Goal: Task Accomplishment & Management: Manage account settings

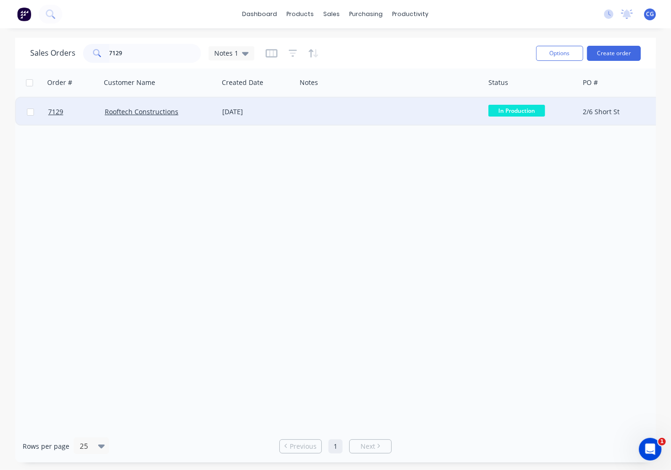
type input "7129"
click at [316, 111] on div at bounding box center [390, 112] width 188 height 28
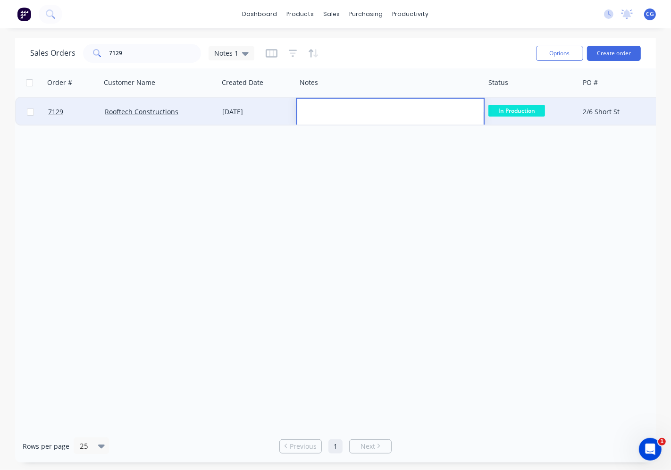
click at [271, 118] on div "[DATE]" at bounding box center [257, 112] width 78 height 28
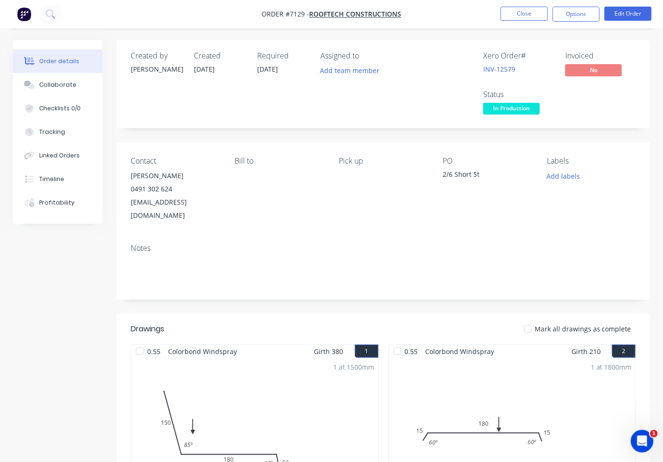
click at [532, 320] on div at bounding box center [527, 329] width 19 height 19
click at [508, 112] on span "In Production" at bounding box center [511, 109] width 57 height 12
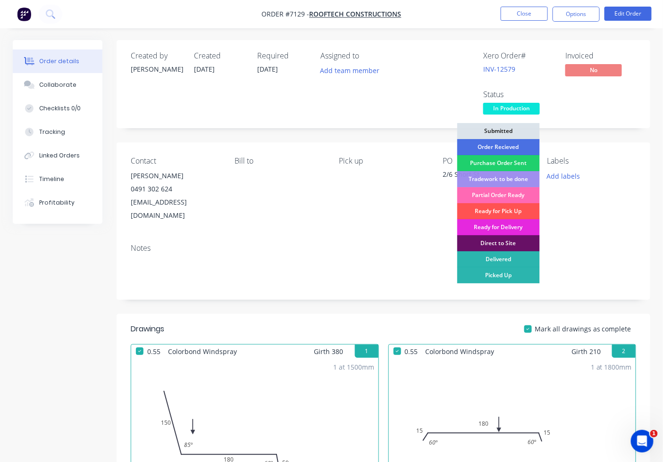
click at [516, 192] on div "Partial Order Ready" at bounding box center [498, 195] width 83 height 16
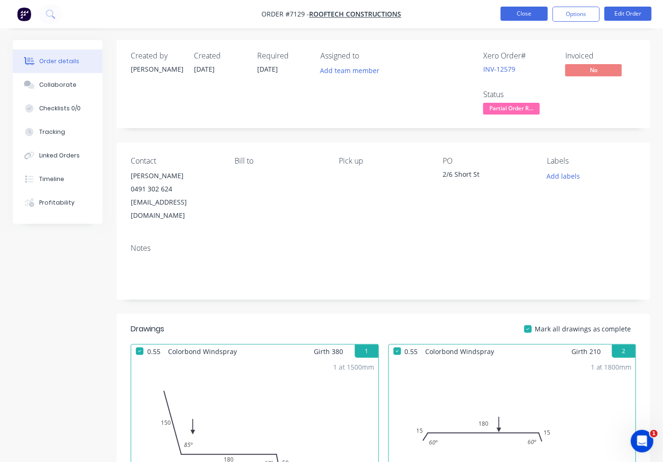
click at [524, 14] on button "Close" at bounding box center [523, 14] width 47 height 14
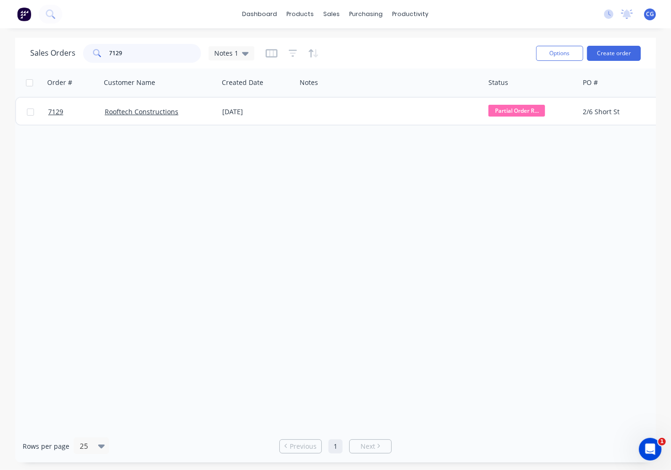
drag, startPoint x: 145, startPoint y: 58, endPoint x: 6, endPoint y: 458, distance: 423.0
click at [50, 56] on div "Sales Orders 7129 Notes 1" at bounding box center [142, 53] width 224 height 19
type input "7109"
click at [527, 106] on span "In Production" at bounding box center [516, 111] width 57 height 12
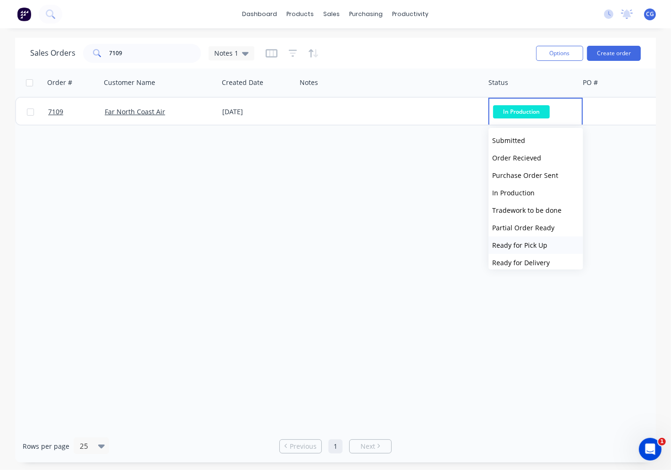
click at [540, 247] on span "Ready for Pick Up" at bounding box center [519, 245] width 55 height 9
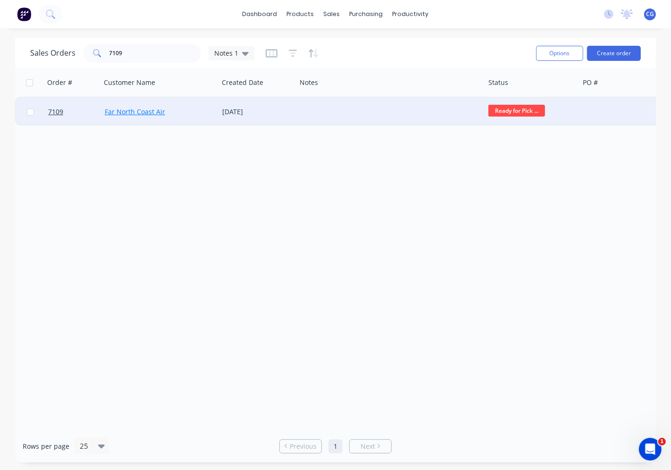
click at [129, 107] on div "Far North Coast Air" at bounding box center [159, 112] width 117 height 28
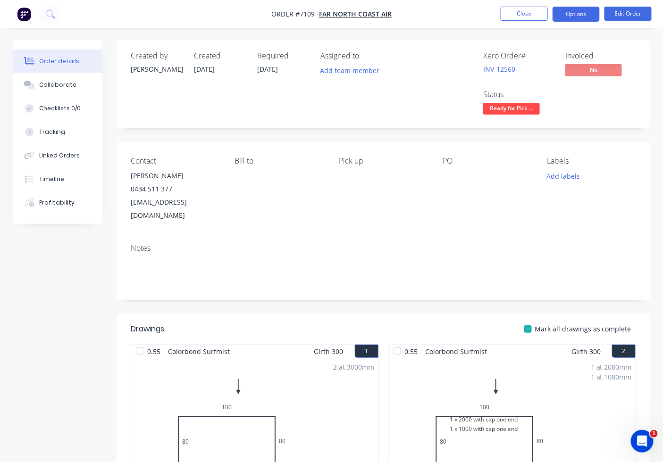
click at [582, 15] on button "Options" at bounding box center [575, 14] width 47 height 15
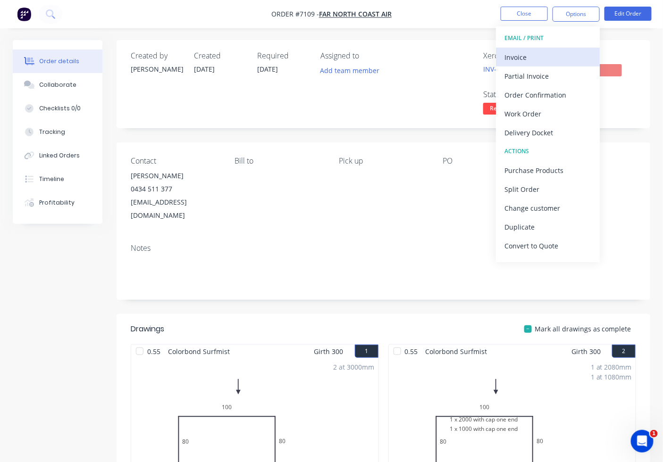
click at [558, 57] on div "Invoice" at bounding box center [547, 57] width 87 height 14
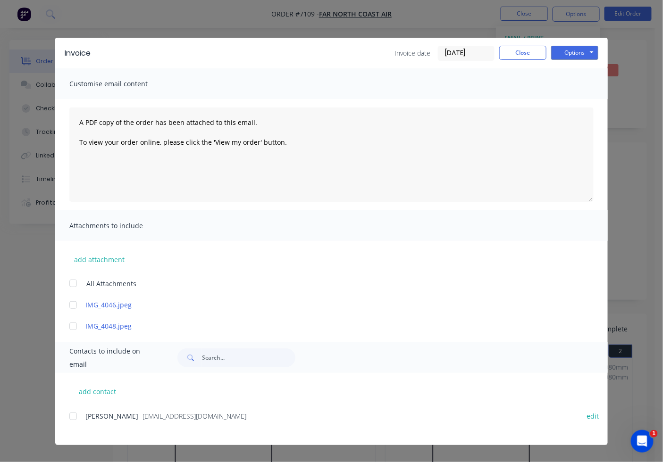
click at [64, 415] on div "add contact [PERSON_NAME] - [EMAIL_ADDRESS][DOMAIN_NAME] edit" at bounding box center [331, 409] width 552 height 72
drag, startPoint x: 73, startPoint y: 417, endPoint x: 246, endPoint y: 378, distance: 177.5
click at [74, 417] on div at bounding box center [73, 416] width 19 height 19
click at [566, 49] on button "Options" at bounding box center [574, 53] width 47 height 14
click at [557, 96] on button "Email" at bounding box center [581, 101] width 60 height 16
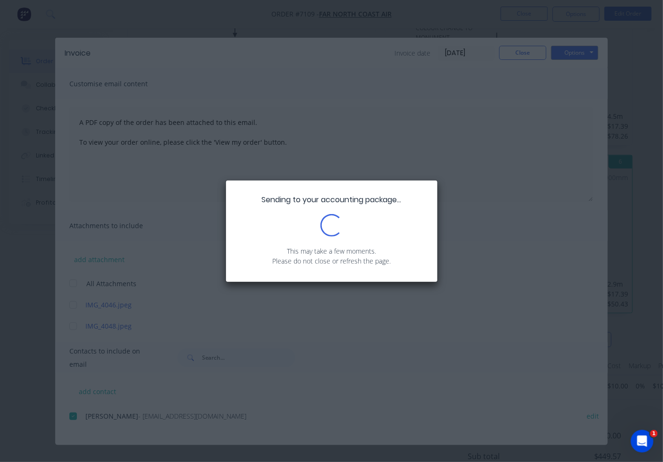
scroll to position [620, 0]
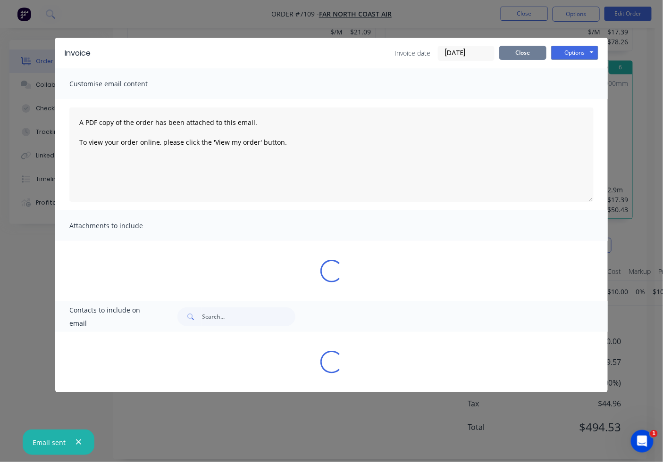
click at [516, 55] on button "Close" at bounding box center [522, 53] width 47 height 14
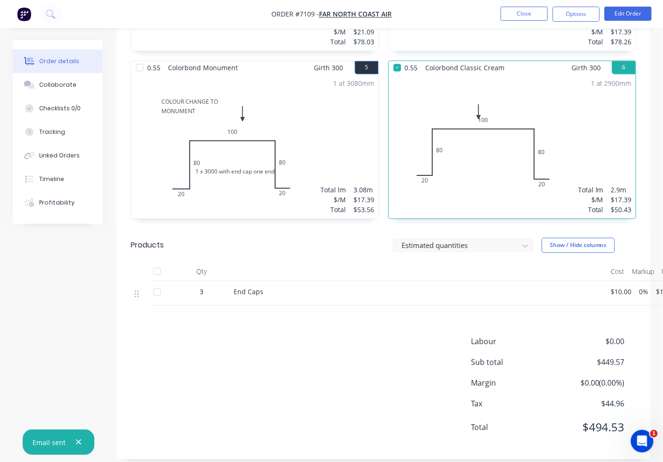
click at [159, 262] on div at bounding box center [157, 271] width 19 height 19
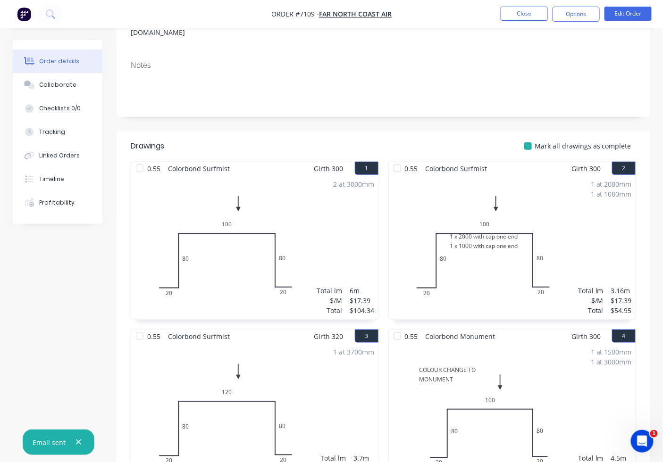
click at [533, 137] on div at bounding box center [527, 146] width 19 height 19
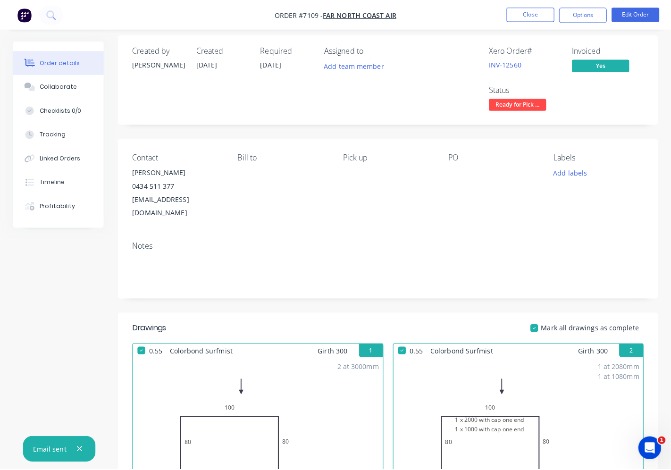
scroll to position [0, 0]
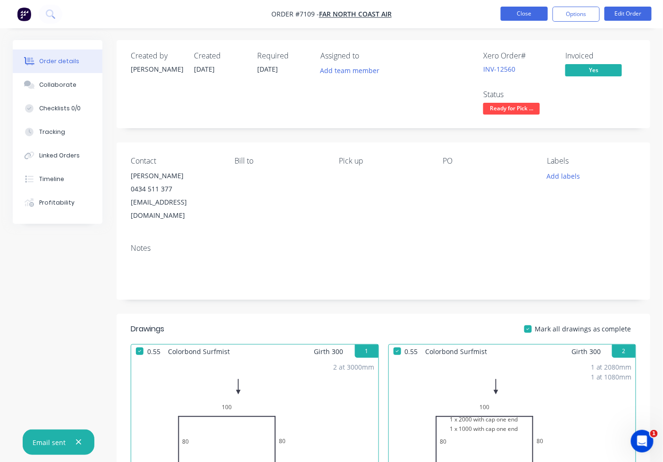
click at [529, 7] on button "Close" at bounding box center [523, 14] width 47 height 14
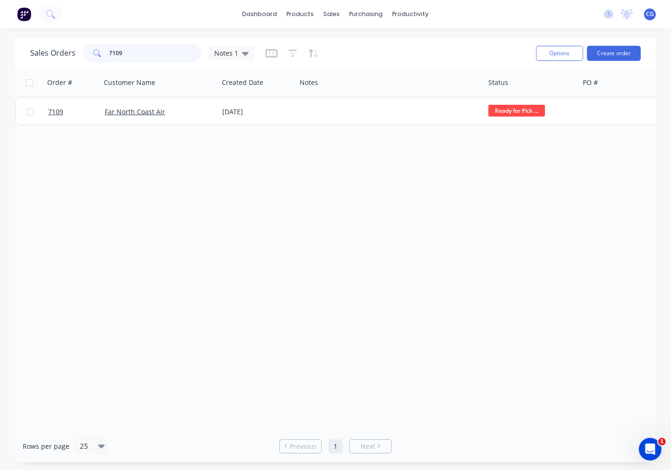
click at [164, 46] on input "7109" at bounding box center [155, 53] width 92 height 19
type input "7"
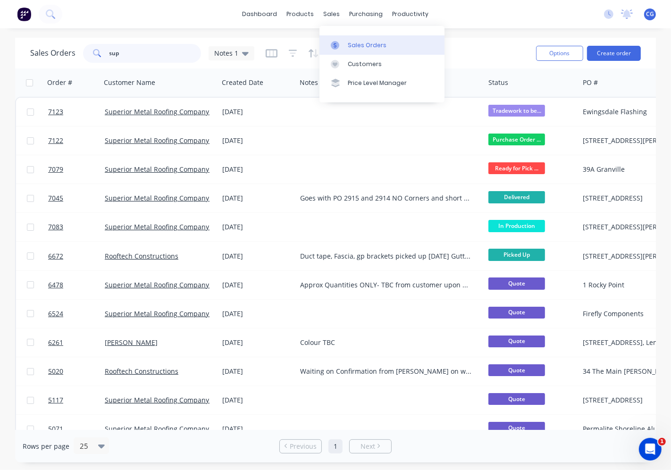
type input "sup"
click at [368, 42] on div "Sales Orders" at bounding box center [367, 45] width 39 height 8
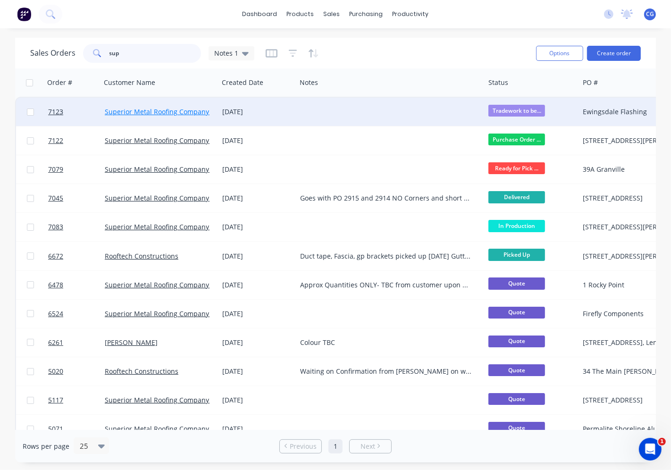
drag, startPoint x: 148, startPoint y: 55, endPoint x: 160, endPoint y: 107, distance: 53.9
click at [96, 51] on div "sup" at bounding box center [142, 53] width 118 height 19
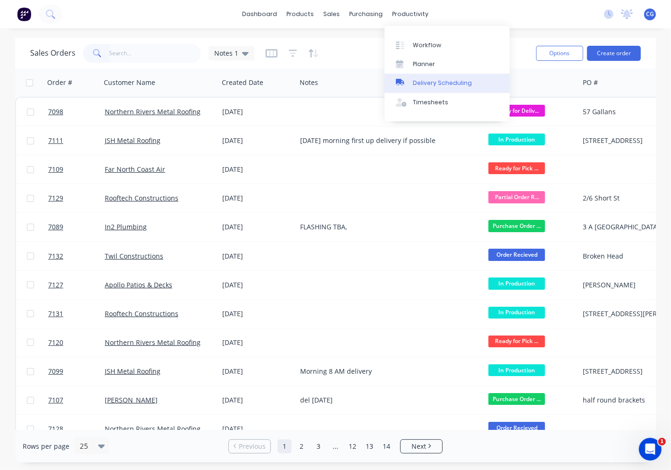
click at [425, 79] on div "Delivery Scheduling" at bounding box center [442, 83] width 59 height 8
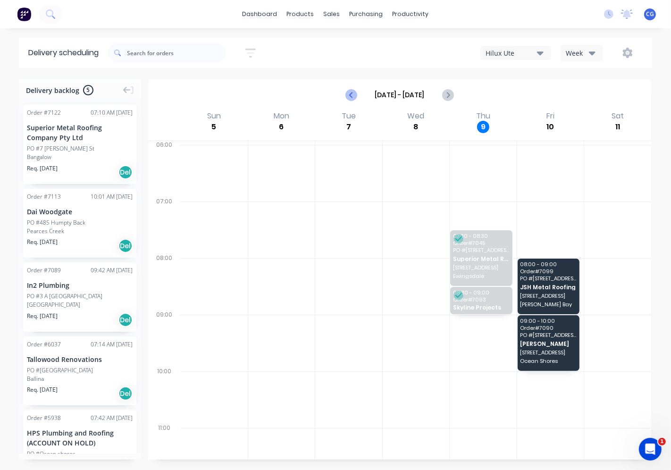
click at [349, 94] on icon "Previous page" at bounding box center [351, 94] width 11 height 11
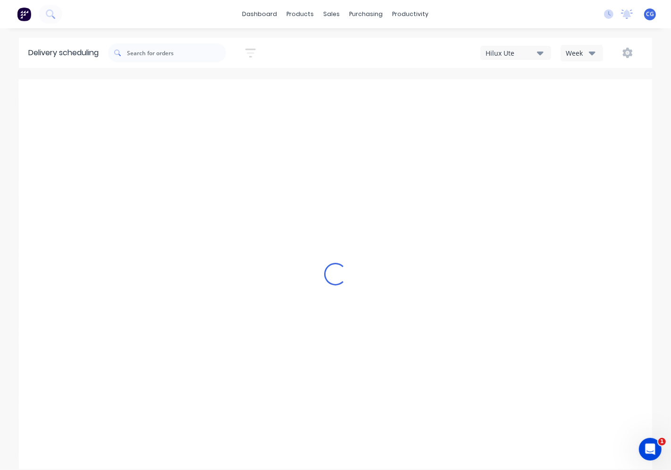
type input "[DATE] - [DATE]"
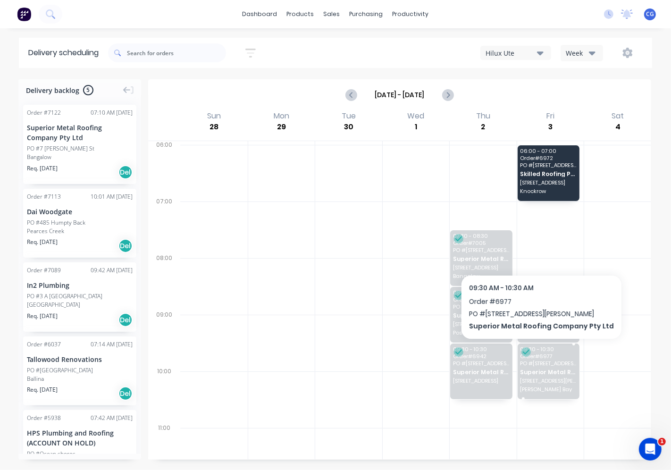
click at [535, 362] on span "[STREET_ADDRESS][PERSON_NAME]" at bounding box center [548, 363] width 56 height 6
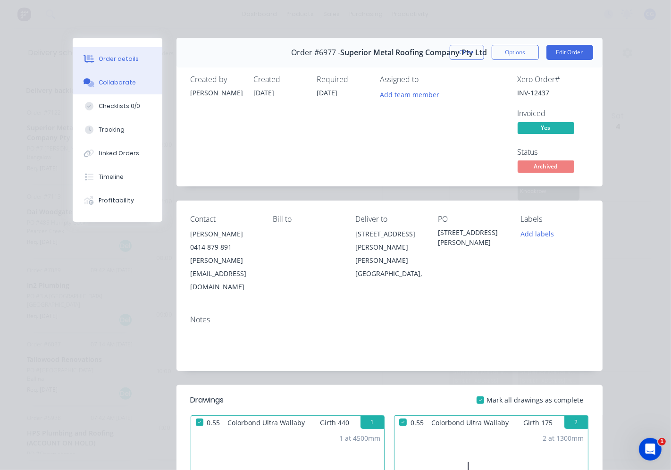
click at [110, 79] on div "Collaborate" at bounding box center [117, 82] width 37 height 8
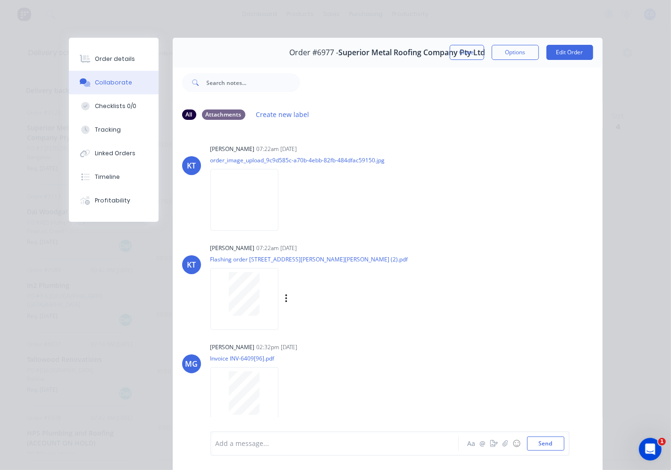
click at [239, 319] on div at bounding box center [244, 299] width 68 height 62
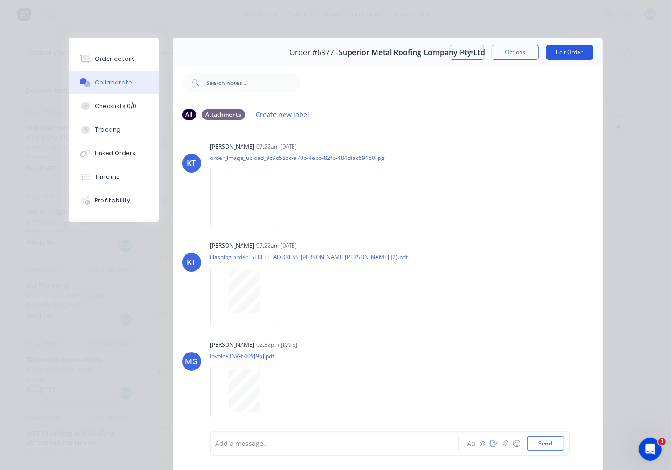
click at [571, 51] on button "Edit Order" at bounding box center [569, 52] width 47 height 15
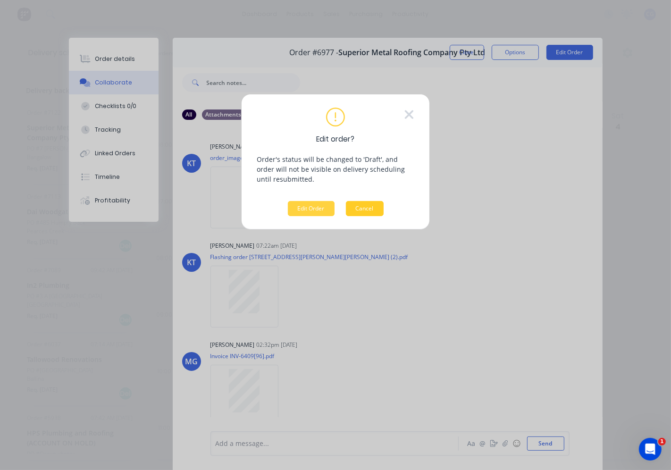
click at [380, 208] on button "Cancel" at bounding box center [365, 208] width 38 height 15
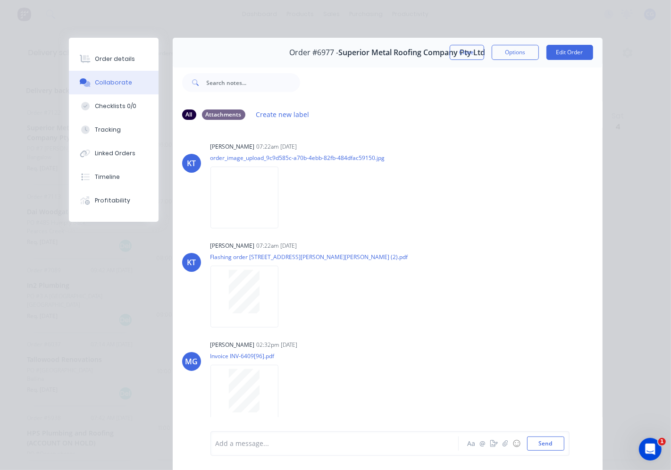
drag, startPoint x: 455, startPoint y: 50, endPoint x: 423, endPoint y: 102, distance: 61.8
click at [455, 50] on button "Close" at bounding box center [466, 52] width 34 height 15
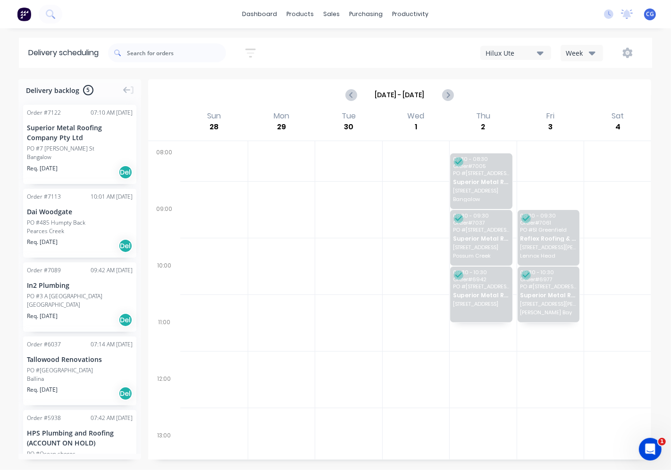
scroll to position [0, 0]
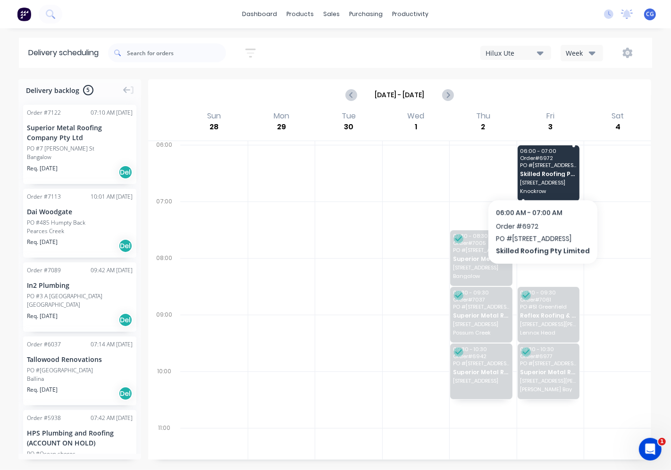
click at [539, 174] on span "Skilled Roofing Pty Limited" at bounding box center [548, 174] width 56 height 6
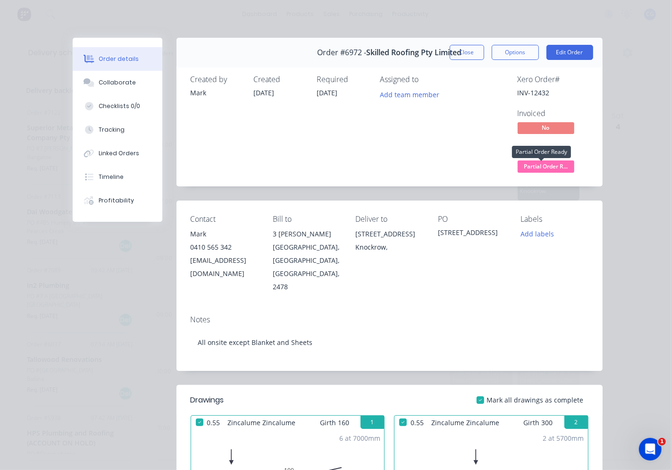
click at [536, 166] on span "Partial Order R..." at bounding box center [545, 166] width 57 height 12
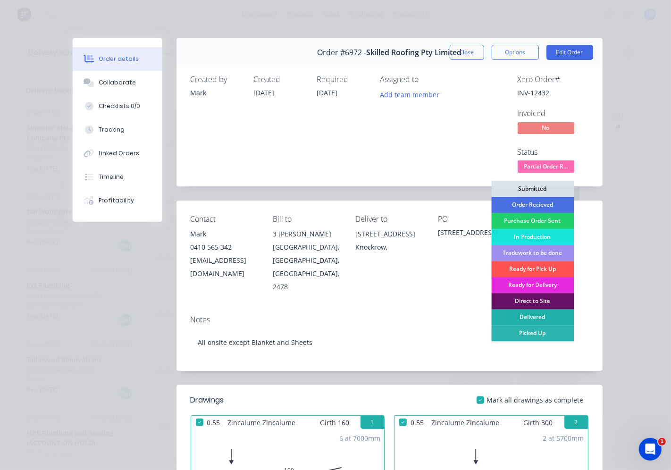
click at [545, 315] on div "Delivered" at bounding box center [532, 317] width 83 height 16
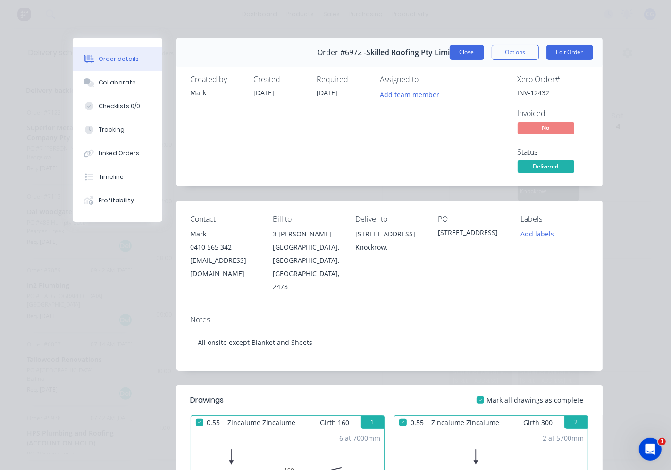
click at [463, 52] on button "Close" at bounding box center [466, 52] width 34 height 15
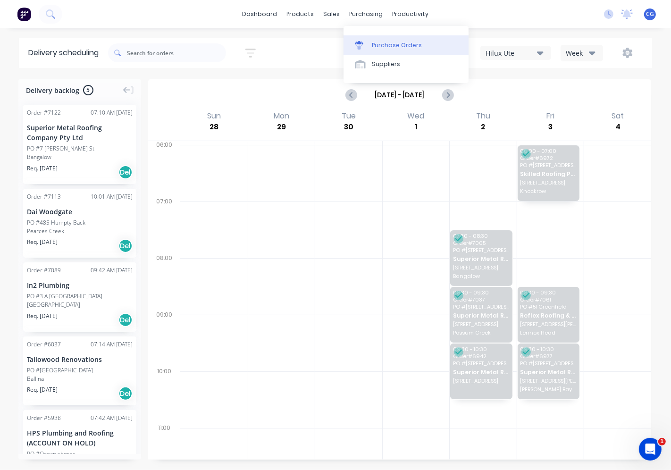
click at [381, 36] on link "Purchase Orders" at bounding box center [405, 44] width 125 height 19
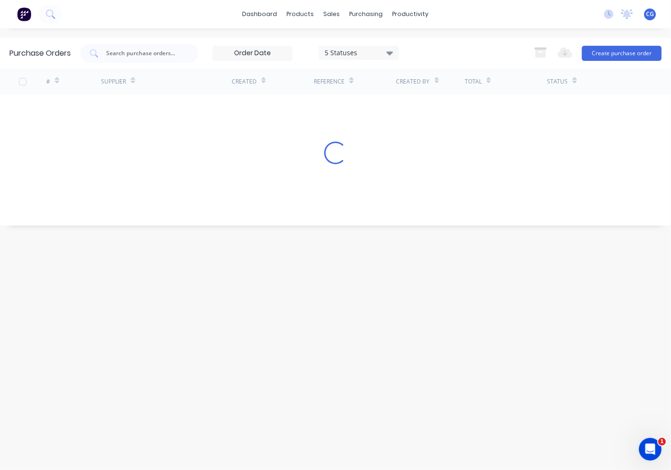
click at [629, 44] on div "Export to Excel (XLSX) Create purchase order" at bounding box center [595, 53] width 133 height 19
click at [628, 50] on button "Create purchase order" at bounding box center [622, 53] width 80 height 15
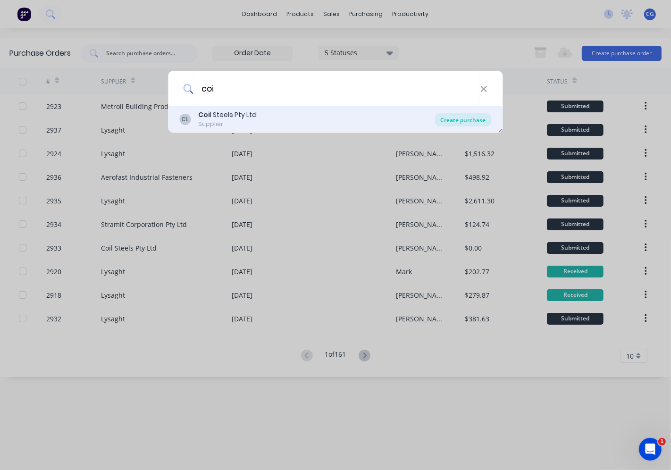
type input "coi"
click at [454, 121] on div "Create purchase" at bounding box center [463, 119] width 57 height 13
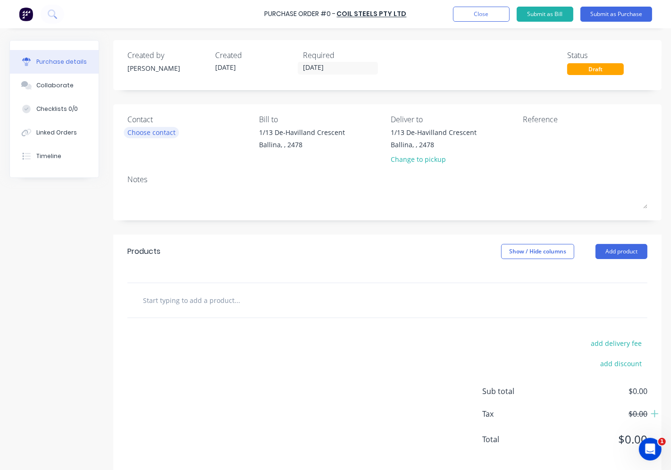
click at [150, 132] on div "Choose contact" at bounding box center [151, 132] width 48 height 10
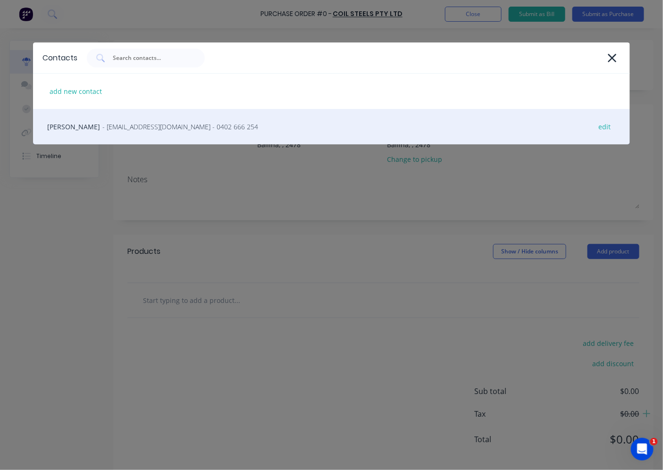
drag, startPoint x: 106, startPoint y: 135, endPoint x: 112, endPoint y: 144, distance: 10.2
click at [106, 135] on div "[PERSON_NAME] - [EMAIL_ADDRESS][DOMAIN_NAME] - 0402 666 254 edit" at bounding box center [331, 126] width 597 height 35
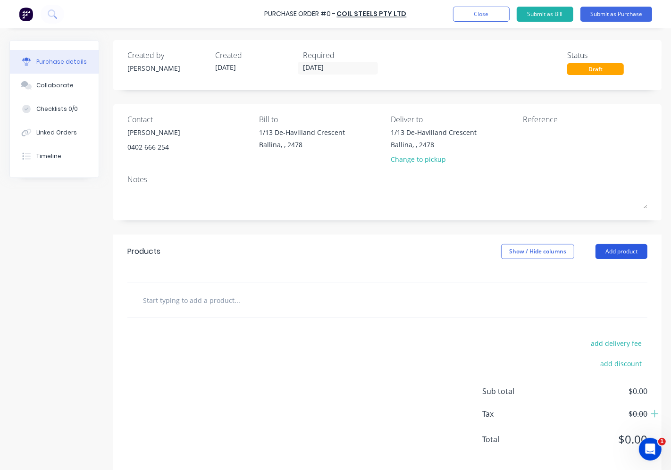
click at [623, 250] on button "Add product" at bounding box center [621, 251] width 52 height 15
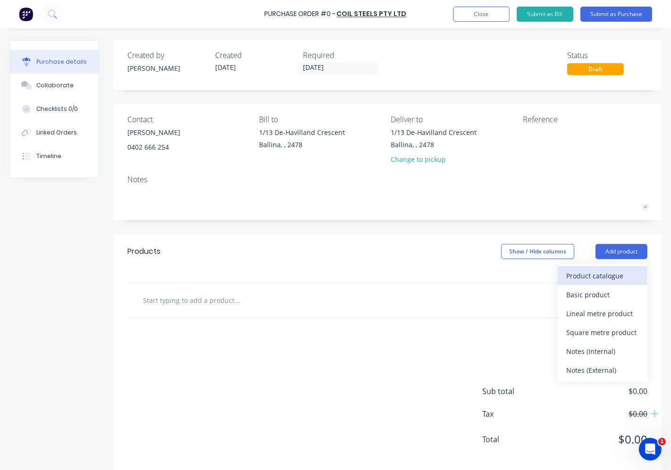
click at [618, 271] on div "Product catalogue" at bounding box center [602, 276] width 73 height 14
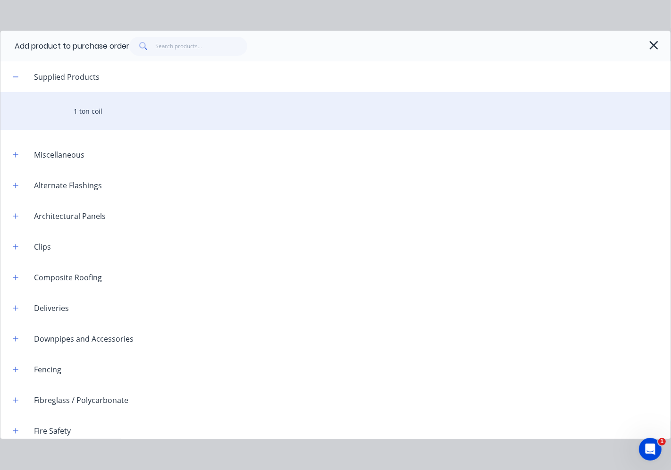
click at [82, 112] on div "1 ton coil" at bounding box center [335, 111] width 670 height 38
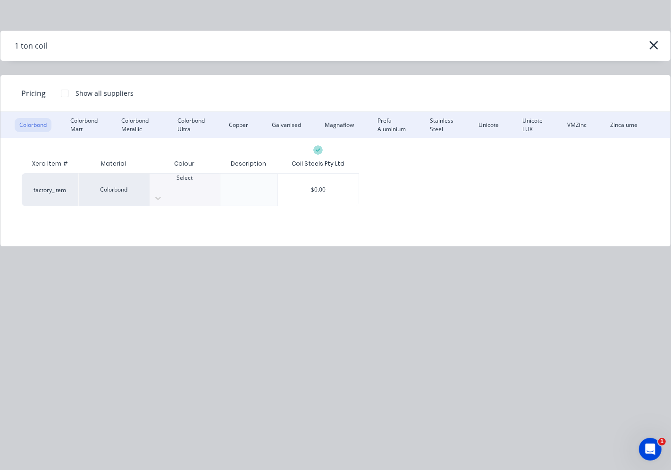
click at [195, 182] on div at bounding box center [185, 186] width 70 height 8
click at [306, 186] on div "$0.00" at bounding box center [318, 190] width 81 height 32
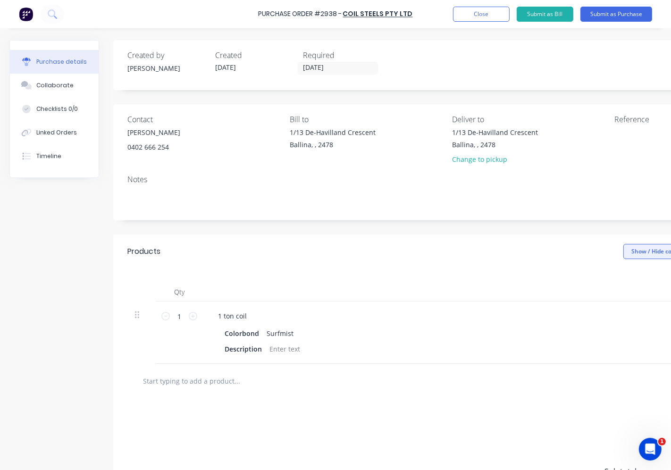
click at [653, 256] on button "Show / Hide columns" at bounding box center [659, 251] width 73 height 15
click at [357, 270] on div "Qty Price Total 1 1 1 ton coil Colorbond Surfmist Description $0.00 $0.00 $0.00…" at bounding box center [448, 315] width 670 height 95
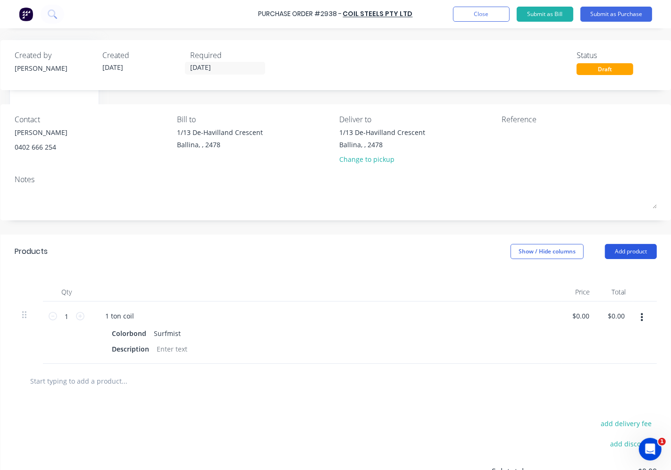
click at [609, 253] on button "Add product" at bounding box center [631, 251] width 52 height 15
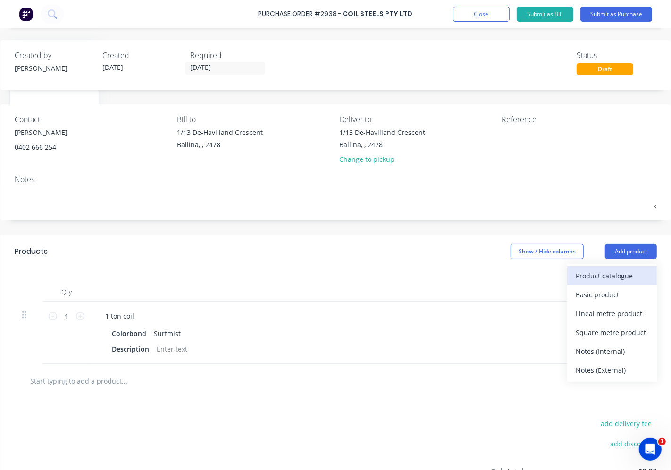
click at [581, 284] on button "Product catalogue" at bounding box center [612, 275] width 90 height 19
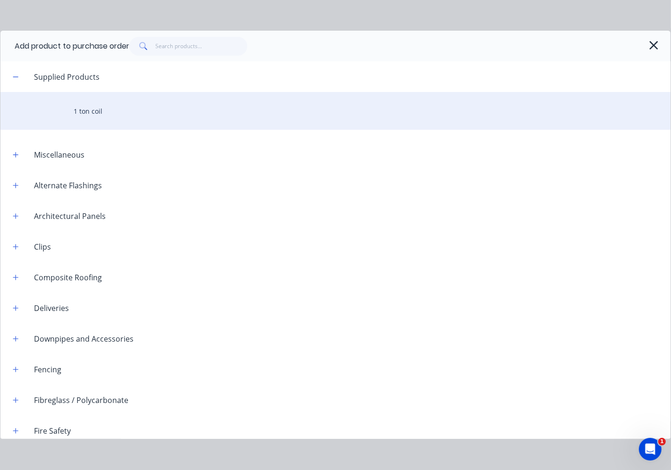
click at [91, 109] on div "1 ton coil" at bounding box center [335, 111] width 670 height 38
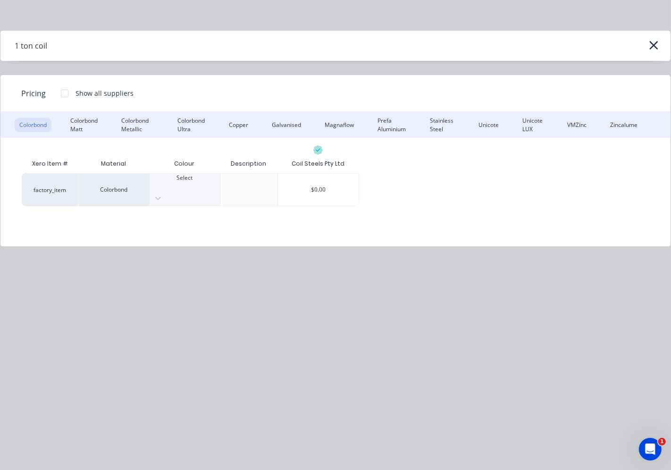
click at [189, 186] on div at bounding box center [185, 186] width 70 height 8
drag, startPoint x: 189, startPoint y: 260, endPoint x: 204, endPoint y: 260, distance: 15.1
drag, startPoint x: 327, startPoint y: 180, endPoint x: 291, endPoint y: 291, distance: 116.2
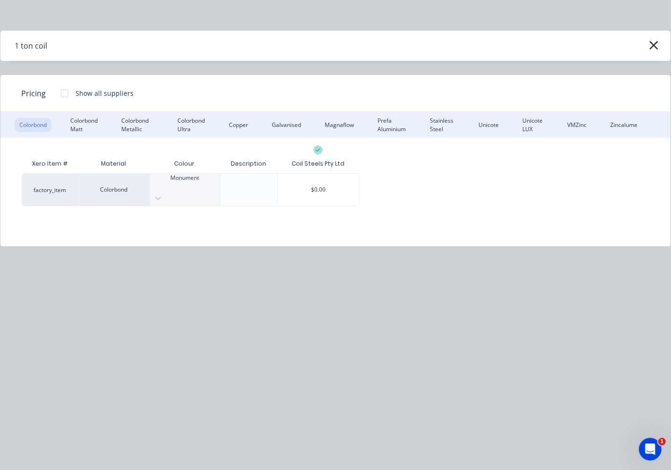
click at [327, 180] on div "$0.00" at bounding box center [318, 190] width 81 height 32
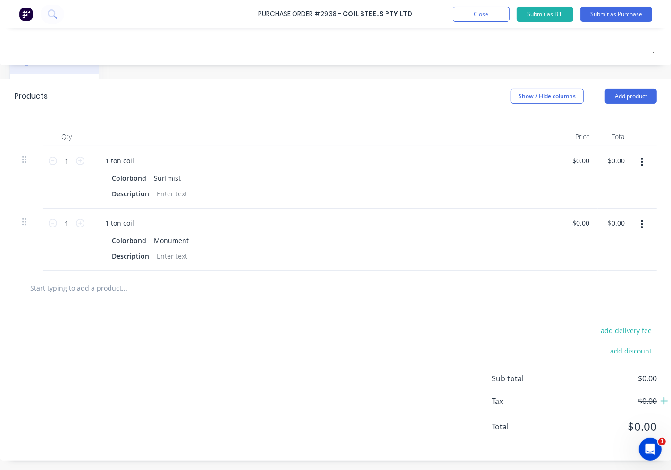
scroll to position [0, 120]
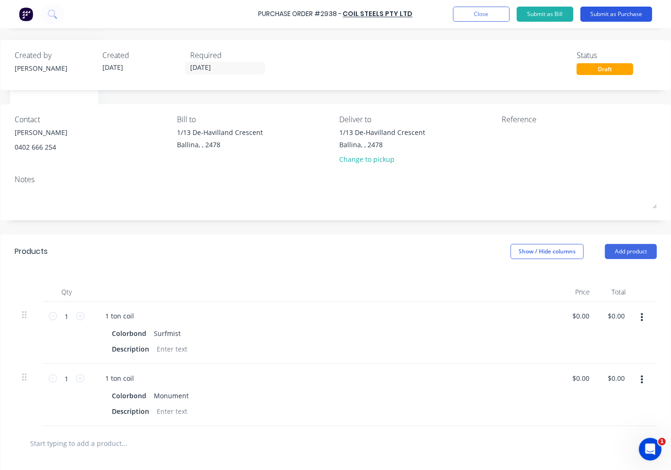
click at [603, 16] on button "Submit as Purchase" at bounding box center [616, 14] width 72 height 15
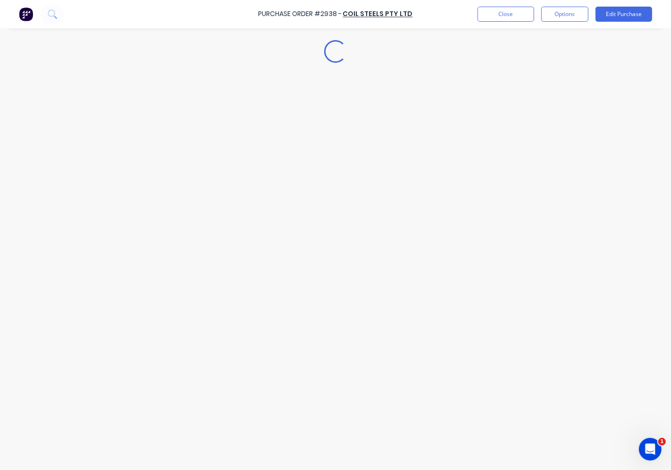
scroll to position [0, 0]
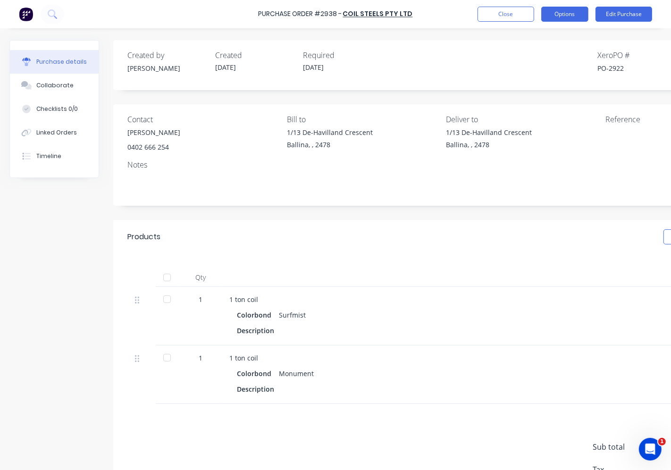
click at [552, 10] on button "Options" at bounding box center [564, 14] width 47 height 15
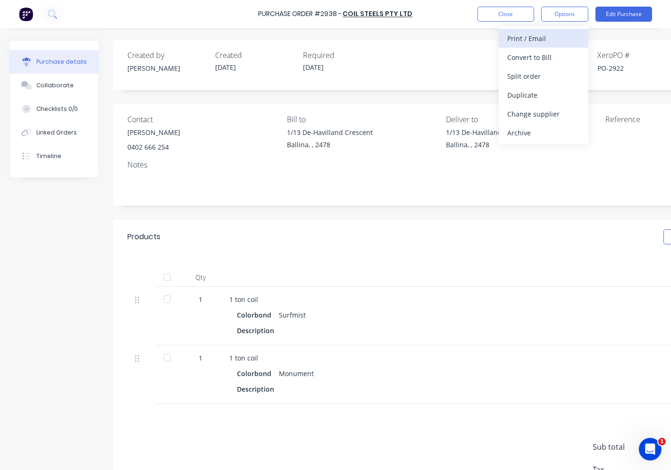
click at [542, 36] on div "Print / Email" at bounding box center [543, 39] width 73 height 14
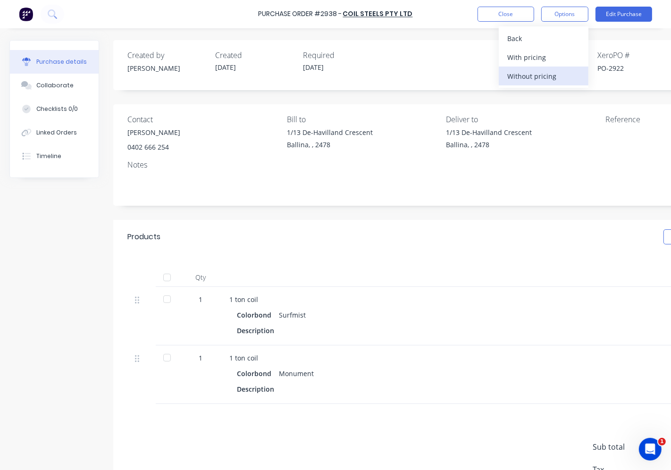
click at [555, 82] on button "Without pricing" at bounding box center [544, 75] width 90 height 19
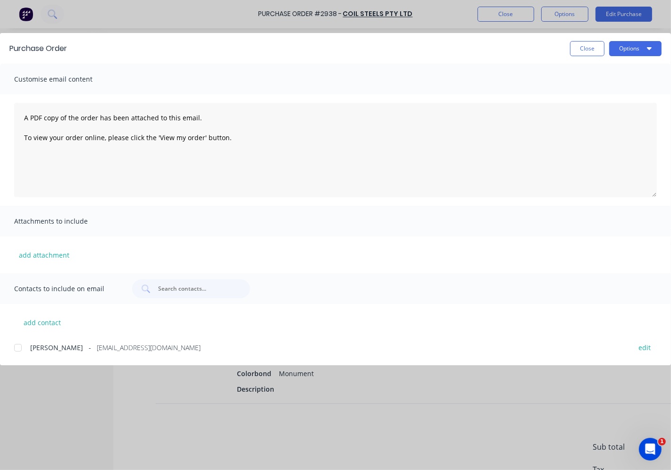
click at [17, 349] on div at bounding box center [17, 347] width 19 height 19
click at [618, 55] on button "Options" at bounding box center [635, 48] width 52 height 15
click at [647, 112] on div "Email" at bounding box center [616, 110] width 73 height 14
click at [579, 50] on button "Close" at bounding box center [587, 48] width 34 height 15
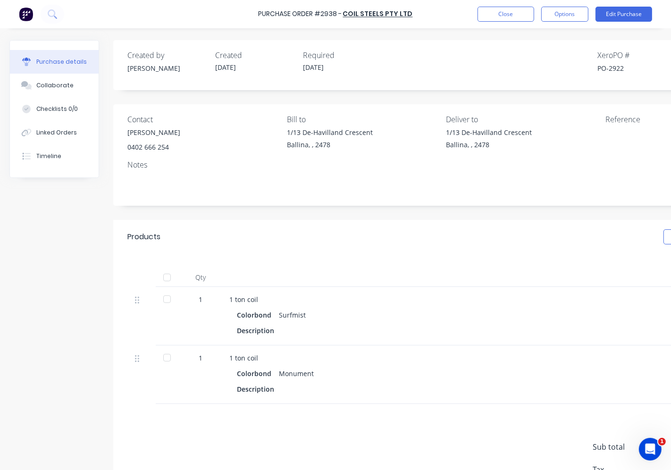
click at [499, 5] on div "Purchase Order #2938 - Coil Steels Pty Ltd Close Options Edit Purchase" at bounding box center [335, 14] width 671 height 28
click at [499, 16] on button "Close" at bounding box center [505, 14] width 57 height 15
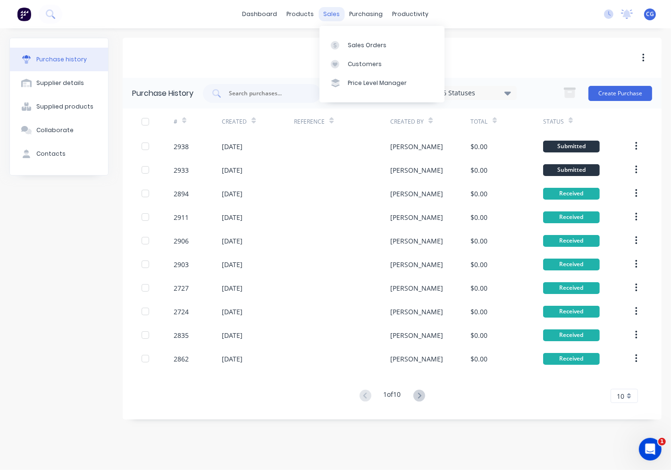
click at [338, 13] on div "sales" at bounding box center [332, 14] width 26 height 14
click at [340, 45] on div at bounding box center [338, 45] width 14 height 8
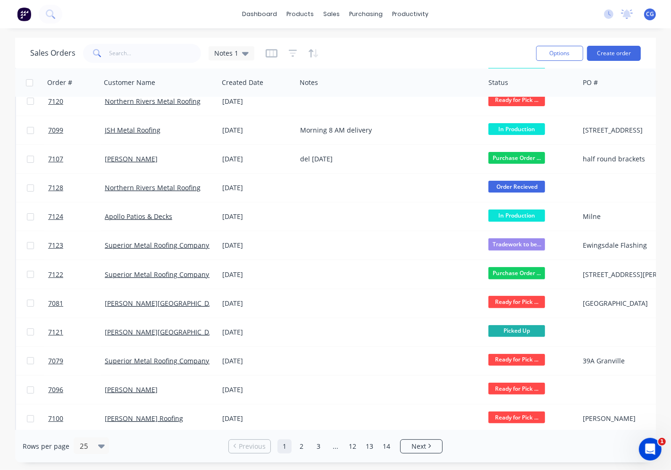
scroll to position [392, 0]
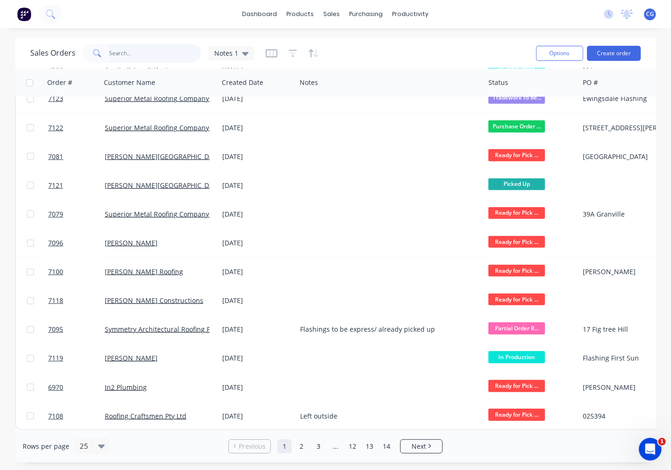
click at [147, 53] on input "text" at bounding box center [155, 53] width 92 height 19
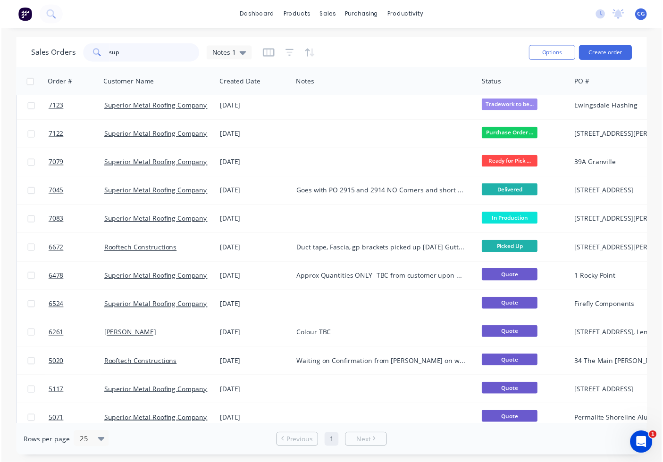
scroll to position [0, 0]
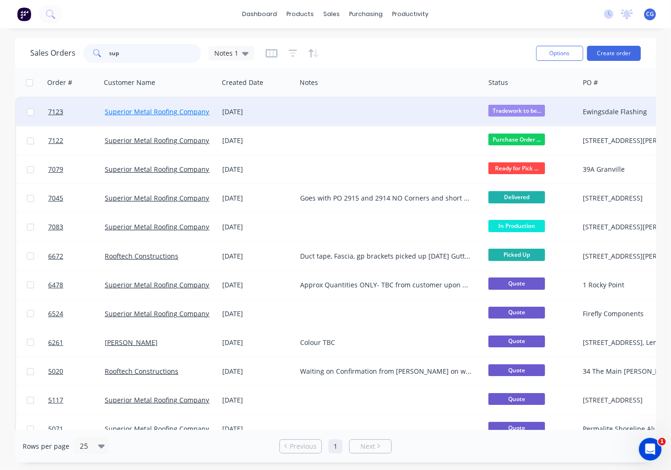
type input "sup"
click at [191, 109] on link "Superior Metal Roofing Company Pty Ltd" at bounding box center [168, 111] width 127 height 9
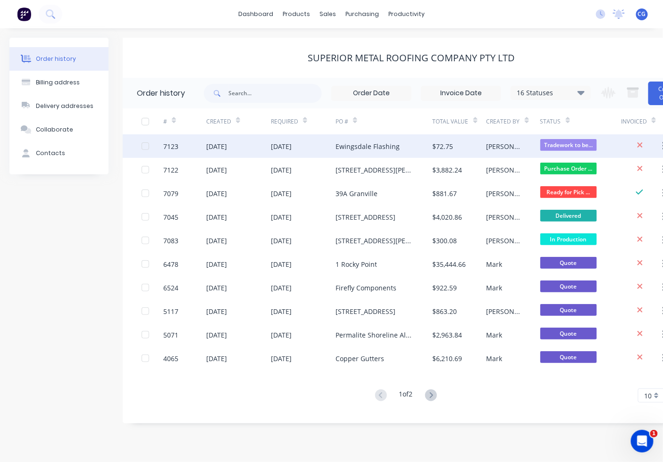
click at [442, 143] on div "$72.75" at bounding box center [442, 146] width 21 height 10
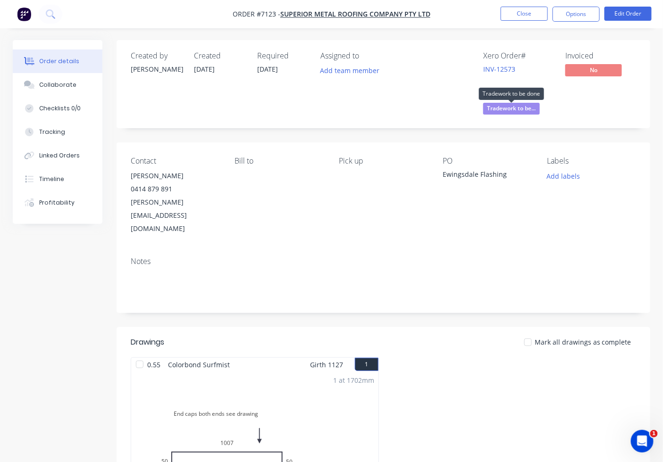
click at [501, 113] on span "Tradework to be..." at bounding box center [511, 109] width 57 height 12
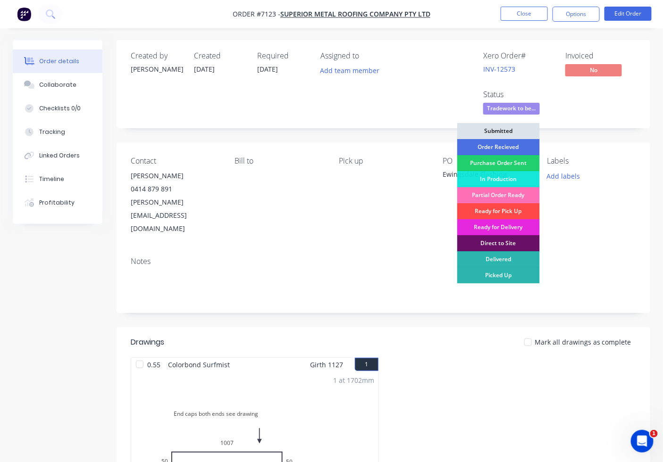
click at [517, 210] on div "Ready for Pick Up" at bounding box center [498, 211] width 83 height 16
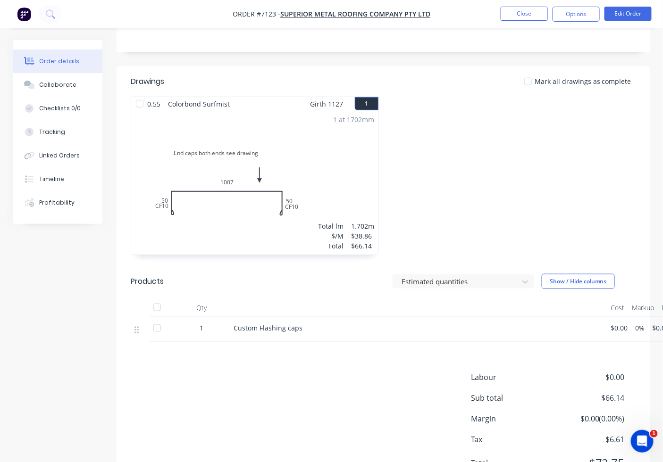
scroll to position [262, 0]
drag, startPoint x: 140, startPoint y: 77, endPoint x: 187, endPoint y: 123, distance: 66.4
click at [141, 93] on div at bounding box center [139, 102] width 19 height 19
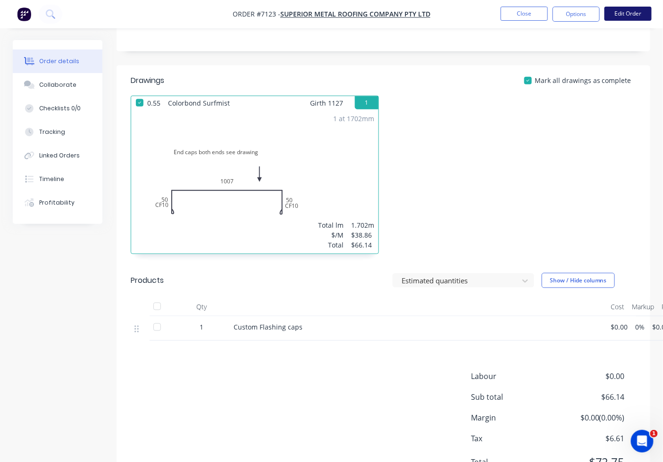
click at [623, 12] on button "Edit Order" at bounding box center [627, 14] width 47 height 14
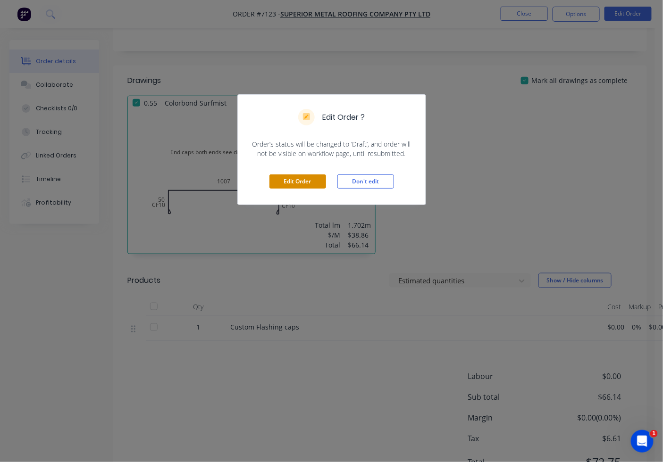
click at [321, 181] on button "Edit Order" at bounding box center [297, 181] width 57 height 14
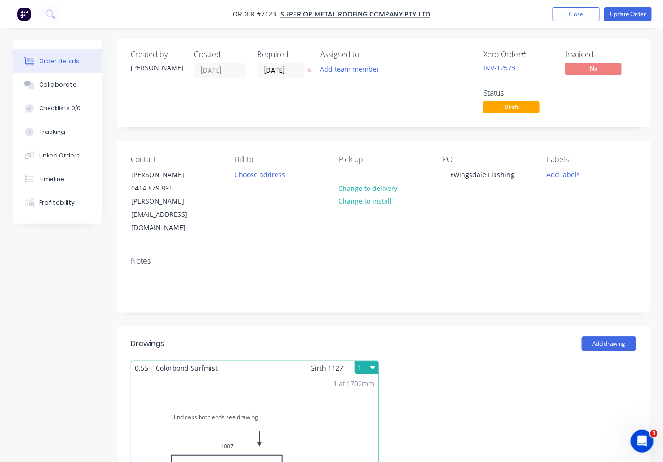
scroll to position [410, 0]
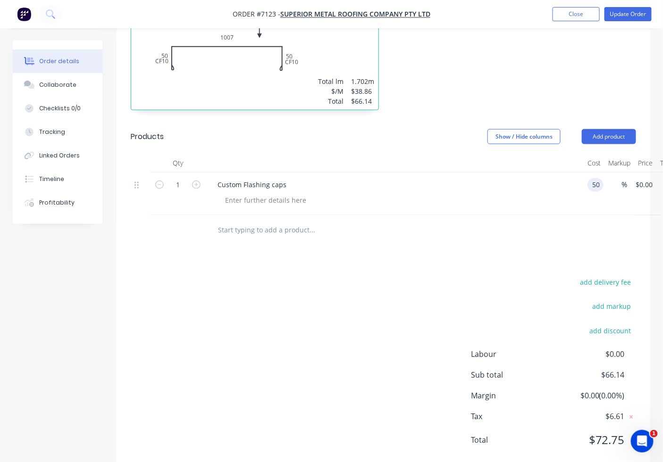
click at [481, 349] on div "Labour $0.00 Sub total $66.14 Margin $0.00 ( 0.00 %) Tax $6.61 Total $72.75" at bounding box center [553, 403] width 165 height 109
type input "$50.00"
click at [631, 13] on button "Update Order" at bounding box center [627, 14] width 47 height 14
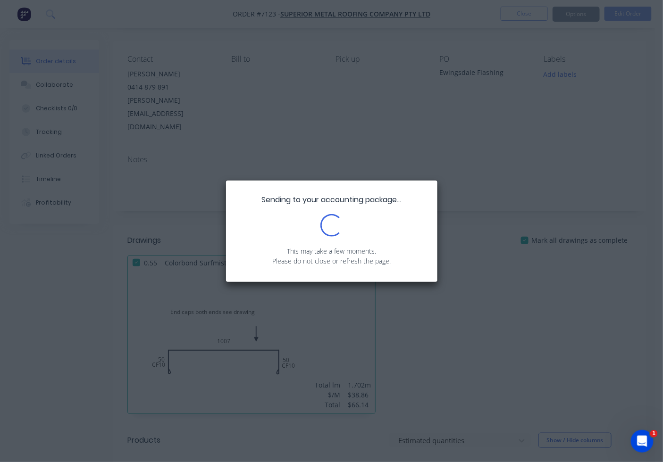
scroll to position [174, 0]
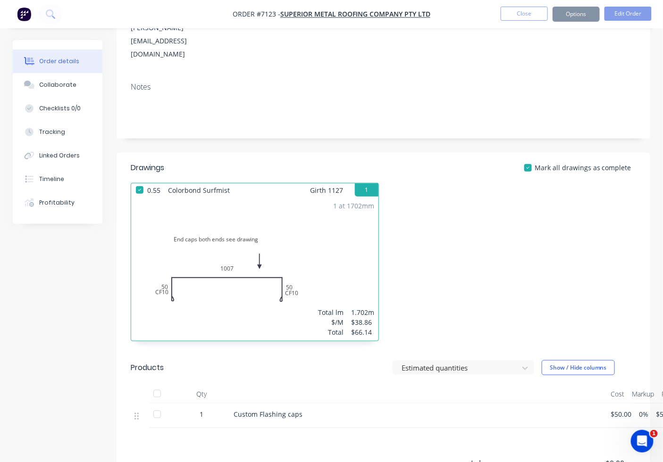
drag, startPoint x: 154, startPoint y: 366, endPoint x: 288, endPoint y: 460, distance: 163.5
click at [156, 384] on div at bounding box center [157, 393] width 19 height 19
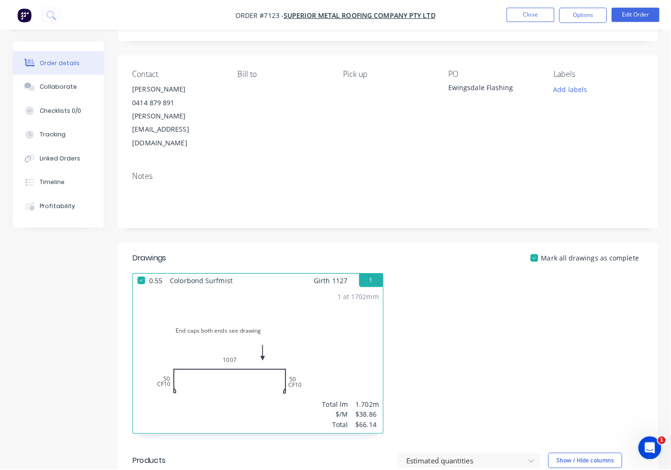
scroll to position [0, 0]
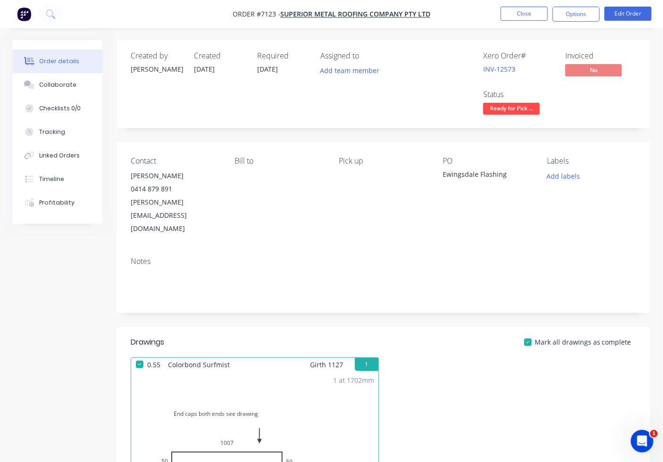
drag, startPoint x: 581, startPoint y: 11, endPoint x: 573, endPoint y: 23, distance: 13.3
click at [581, 12] on button "Options" at bounding box center [575, 14] width 47 height 15
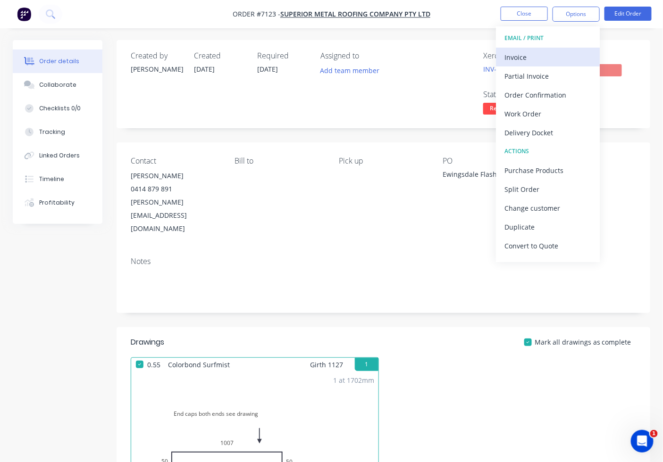
click at [566, 53] on div "Invoice" at bounding box center [547, 57] width 87 height 14
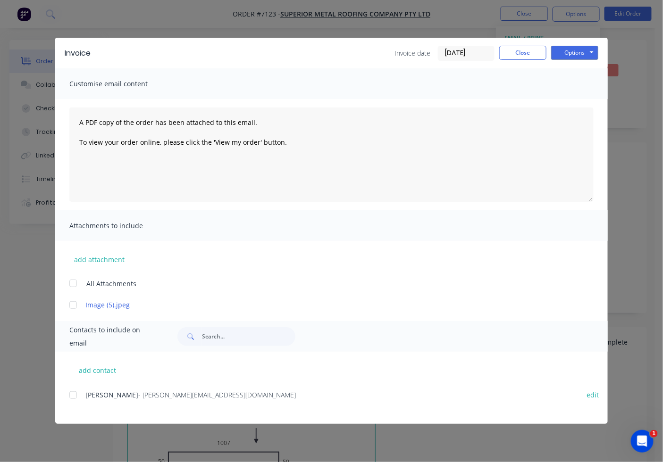
drag, startPoint x: 72, startPoint y: 393, endPoint x: 104, endPoint y: 398, distance: 32.4
click at [72, 394] on div at bounding box center [73, 395] width 19 height 19
click at [523, 50] on button "Close" at bounding box center [522, 53] width 47 height 14
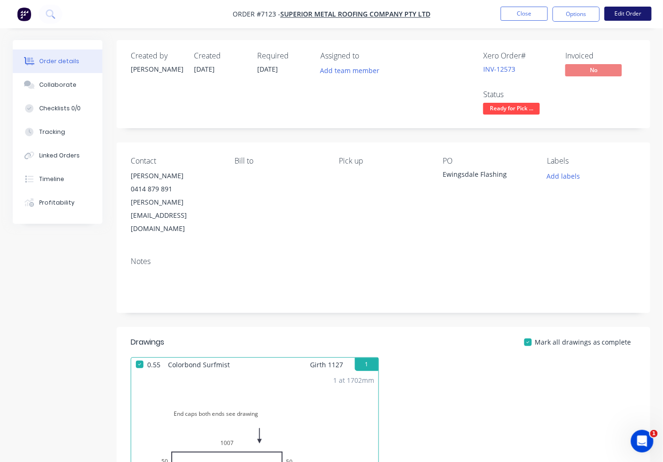
click at [616, 19] on button "Edit Order" at bounding box center [627, 14] width 47 height 14
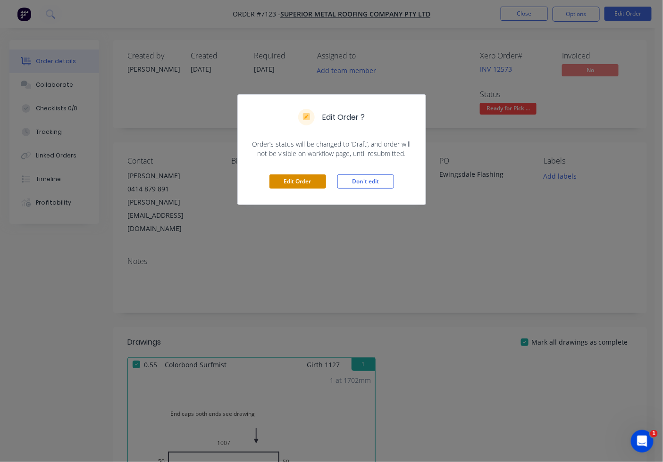
click at [281, 179] on button "Edit Order" at bounding box center [297, 181] width 57 height 14
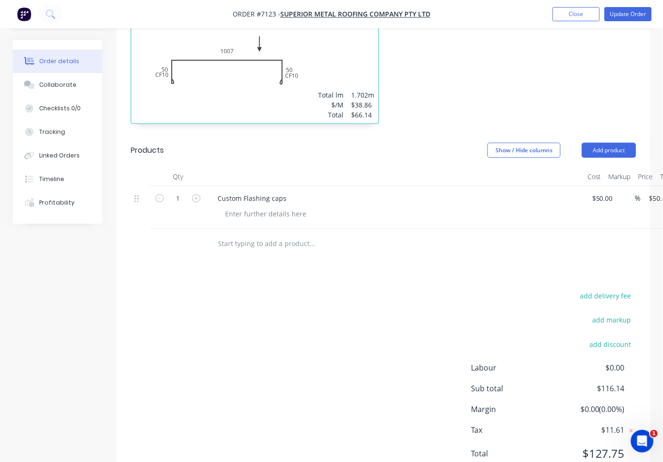
scroll to position [410, 0]
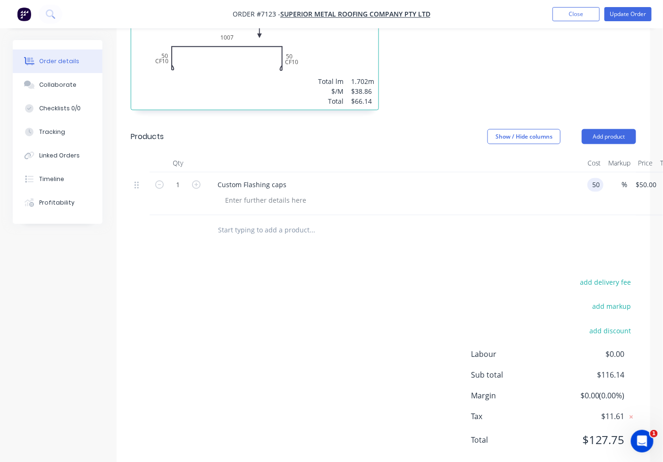
click at [597, 178] on input "50" at bounding box center [597, 185] width 12 height 14
click at [506, 216] on div "Drawings Add drawing 0.55 Colorbond Surfmist Girth 1127 1 End caps both ends se…" at bounding box center [382, 195] width 533 height 555
type input "$60.00"
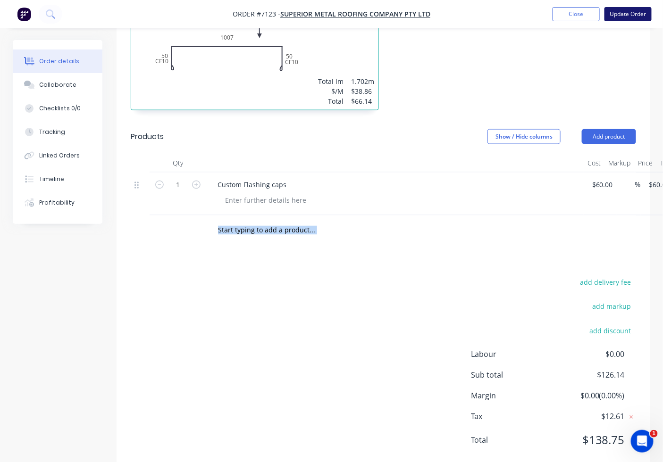
click at [630, 17] on button "Update Order" at bounding box center [627, 14] width 47 height 14
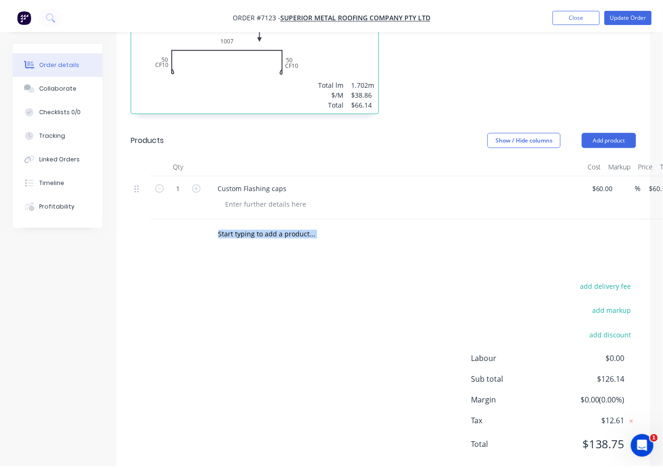
scroll to position [0, 0]
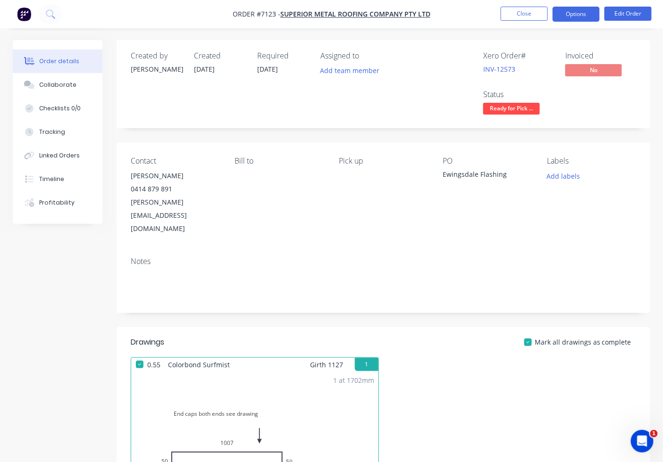
click at [575, 17] on button "Options" at bounding box center [575, 14] width 47 height 15
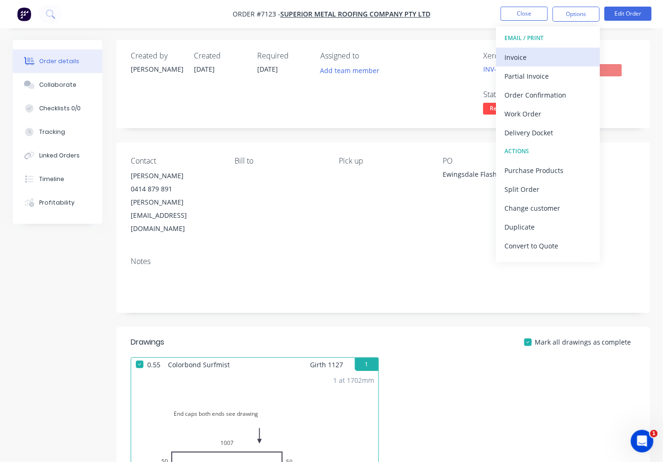
click at [516, 58] on div "Invoice" at bounding box center [547, 57] width 87 height 14
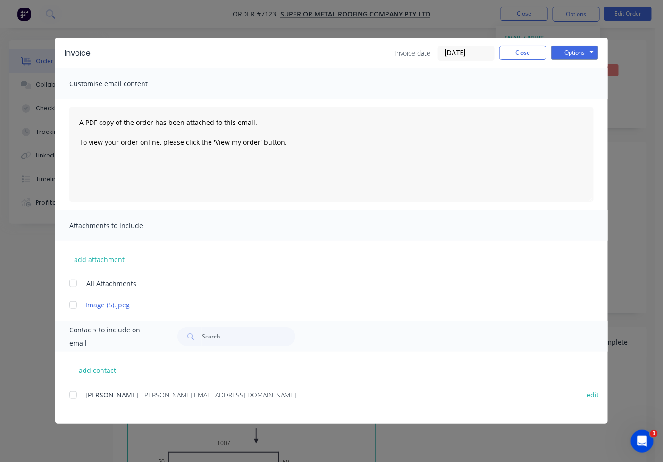
click at [69, 393] on div at bounding box center [73, 395] width 19 height 19
click at [589, 60] on div "Options Preview Print Email" at bounding box center [574, 53] width 47 height 15
click at [589, 50] on button "Options" at bounding box center [574, 53] width 47 height 14
click at [573, 95] on button "Email" at bounding box center [581, 101] width 60 height 16
click at [529, 54] on button "Close" at bounding box center [522, 53] width 47 height 14
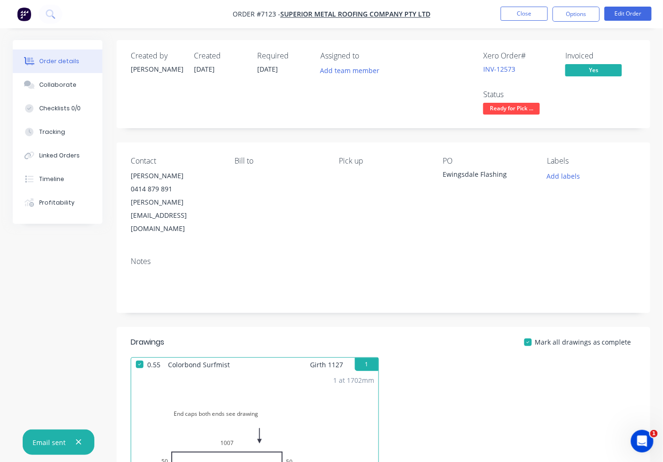
click at [533, 21] on li "Close" at bounding box center [523, 14] width 47 height 15
click at [533, 14] on button "Close" at bounding box center [523, 14] width 47 height 14
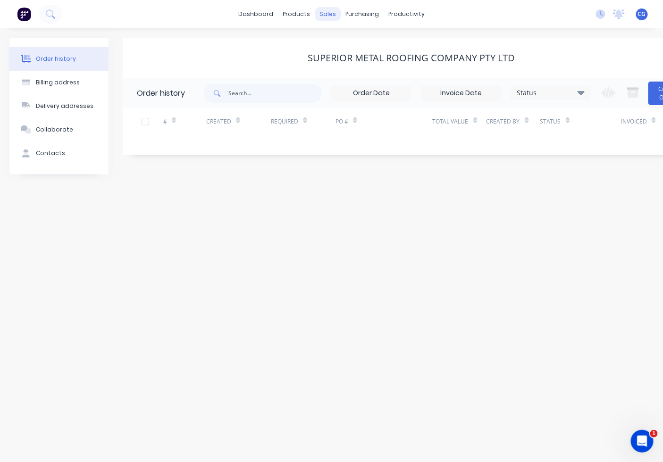
click at [333, 10] on div "sales" at bounding box center [328, 14] width 26 height 14
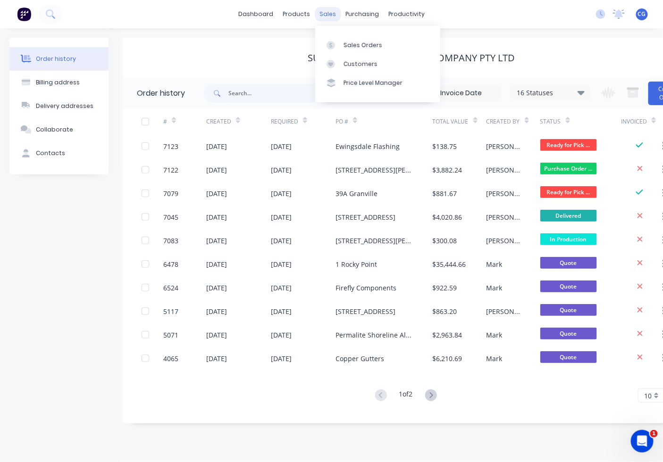
click at [330, 11] on div "sales" at bounding box center [328, 14] width 26 height 14
click at [341, 45] on link "Sales Orders" at bounding box center [377, 44] width 125 height 19
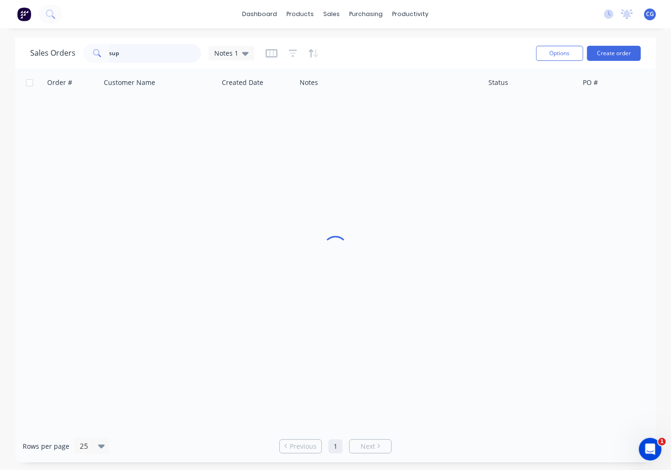
click at [142, 50] on input "sup" at bounding box center [155, 53] width 92 height 19
click at [141, 50] on input "sup" at bounding box center [155, 53] width 92 height 19
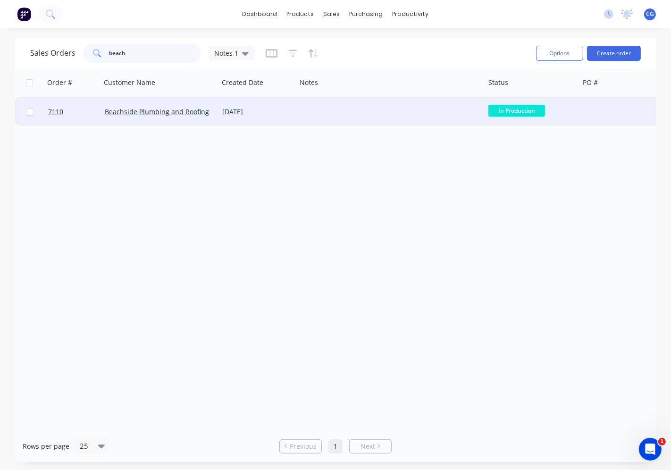
type input "beach"
click at [182, 118] on div "Beachside Plumbing and Roofing" at bounding box center [159, 112] width 117 height 28
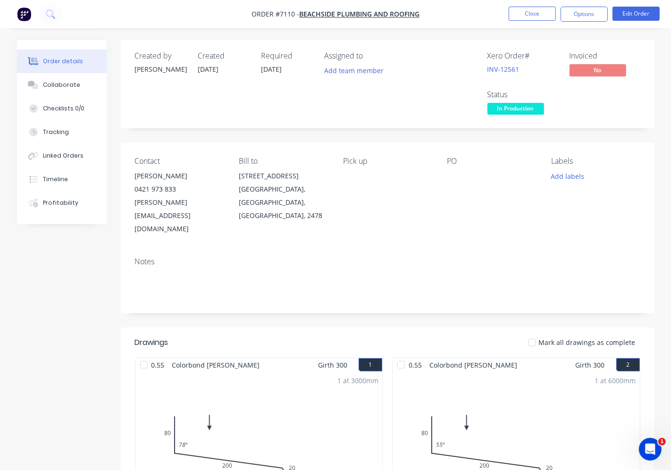
click at [531, 107] on span "In Production" at bounding box center [515, 109] width 57 height 12
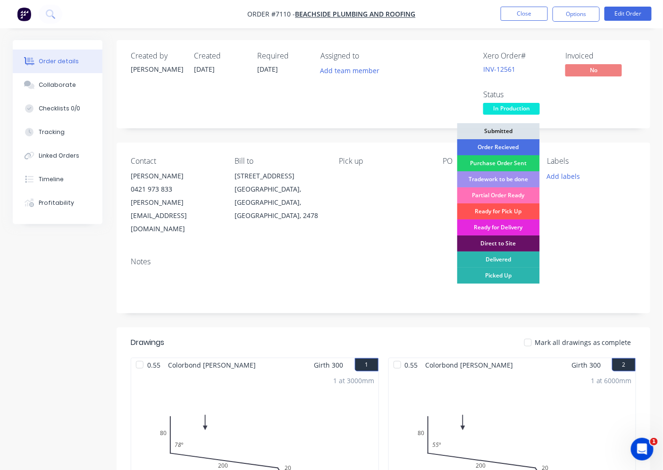
click at [507, 206] on div "Ready for Pick Up" at bounding box center [498, 211] width 83 height 16
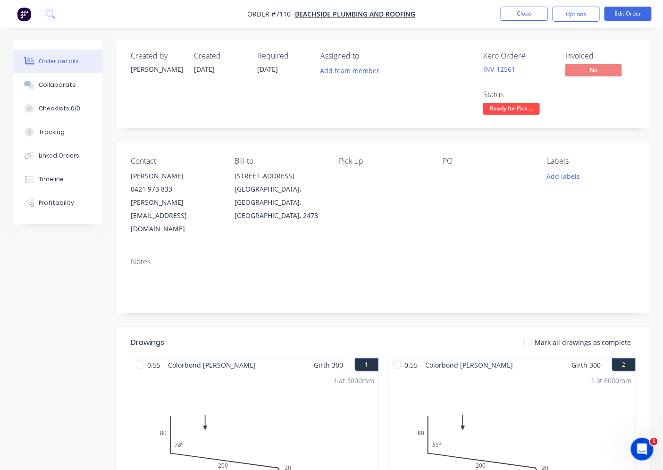
click at [525, 333] on div at bounding box center [527, 342] width 19 height 19
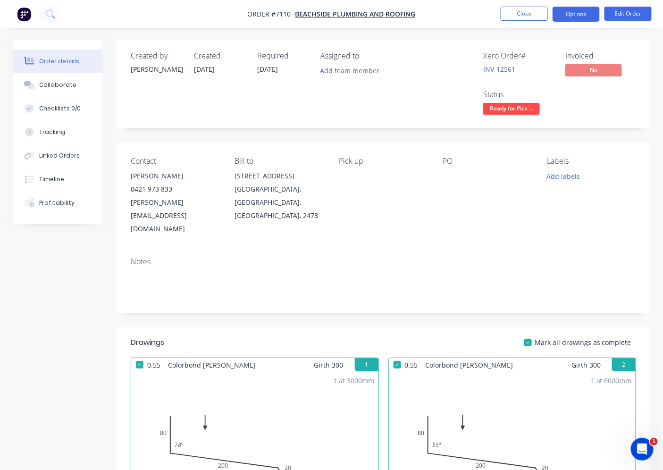
click at [593, 12] on button "Options" at bounding box center [575, 14] width 47 height 15
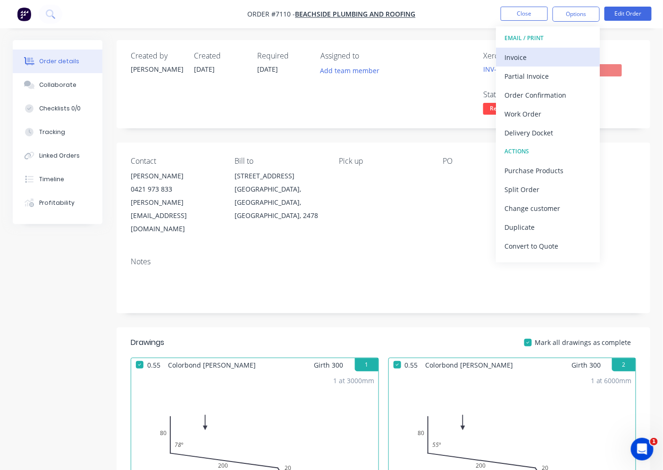
click at [563, 59] on div "Invoice" at bounding box center [547, 57] width 87 height 14
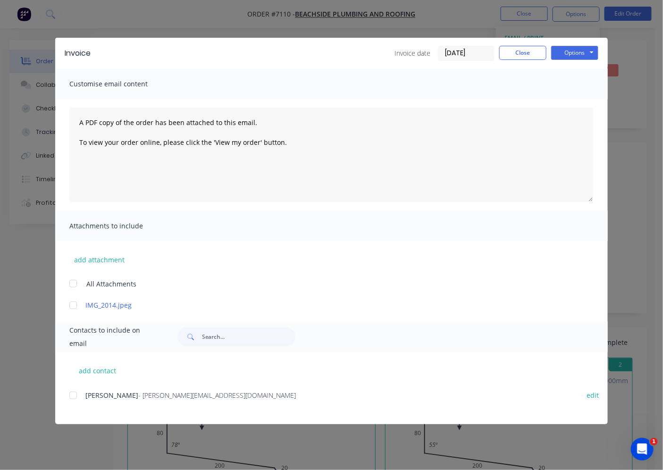
drag, startPoint x: 71, startPoint y: 387, endPoint x: 72, endPoint y: 395, distance: 8.5
click at [71, 391] on div "add contact [PERSON_NAME] - [PERSON_NAME][EMAIL_ADDRESS][DOMAIN_NAME] edit" at bounding box center [331, 388] width 552 height 72
click at [72, 398] on div at bounding box center [73, 395] width 19 height 19
click at [587, 57] on button "Options" at bounding box center [574, 53] width 47 height 14
click at [596, 97] on button "Email" at bounding box center [581, 101] width 60 height 16
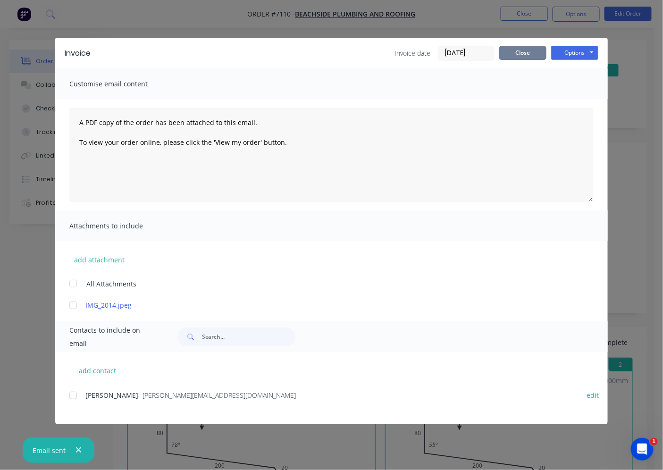
click at [522, 54] on button "Close" at bounding box center [522, 53] width 47 height 14
